Goal: Check status

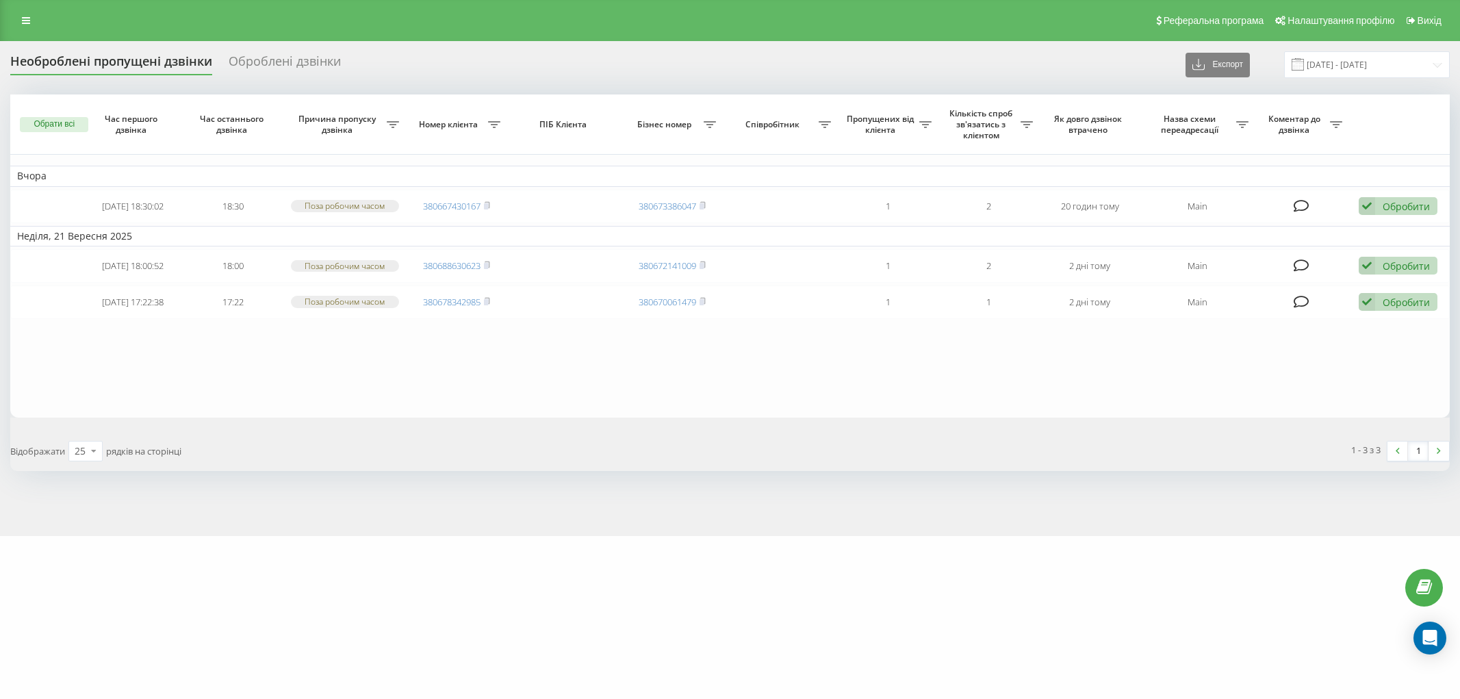
click at [97, 52] on div "Необроблені пропущені дзвінки Оброблені дзвінки Експорт .csv .xlsx 23.08.2025 -…" at bounding box center [730, 64] width 1440 height 27
click at [91, 66] on div "Необроблені пропущені дзвінки" at bounding box center [111, 64] width 202 height 21
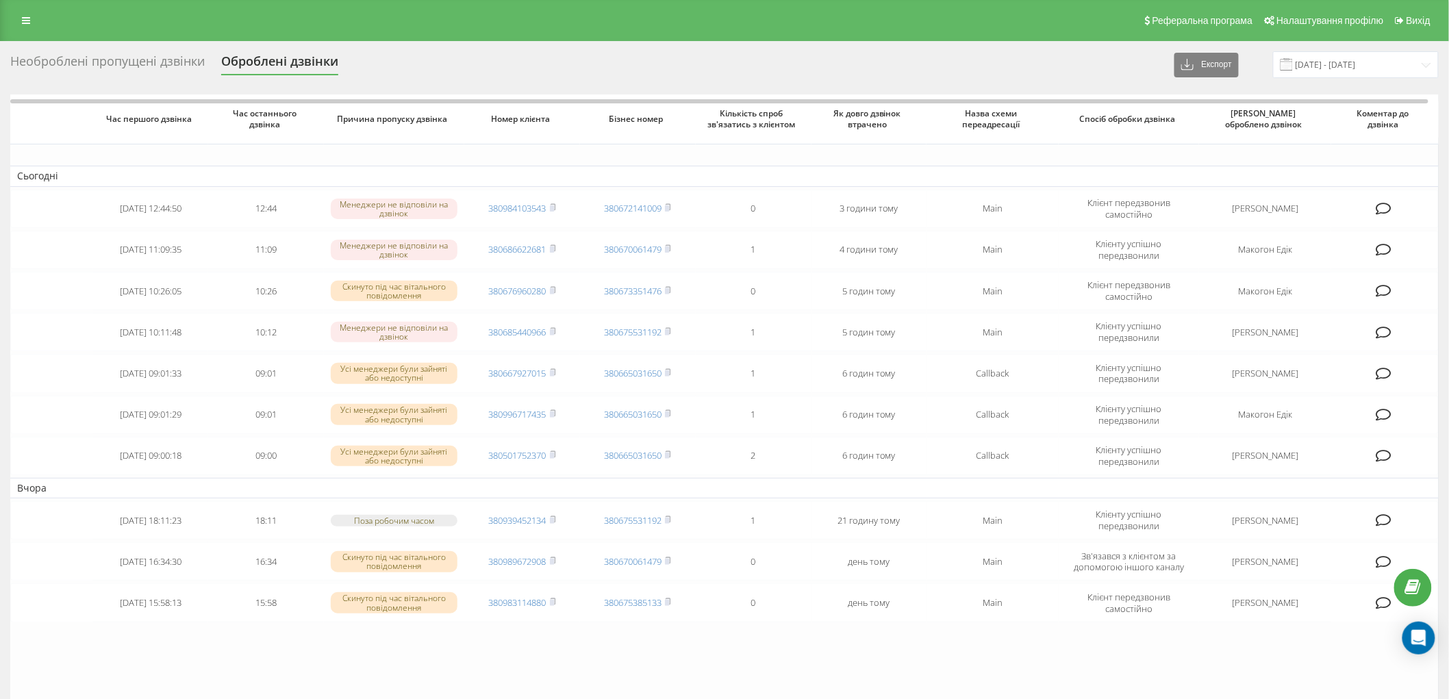
click at [110, 66] on div "Необроблені пропущені дзвінки" at bounding box center [107, 64] width 194 height 21
